Goal: Information Seeking & Learning: Learn about a topic

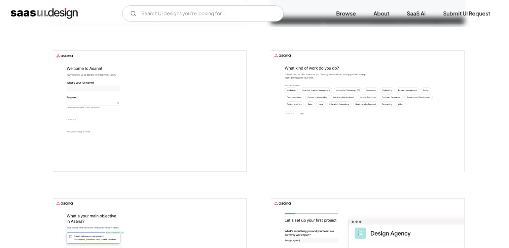
scroll to position [257, 0]
